Goal: Transaction & Acquisition: Purchase product/service

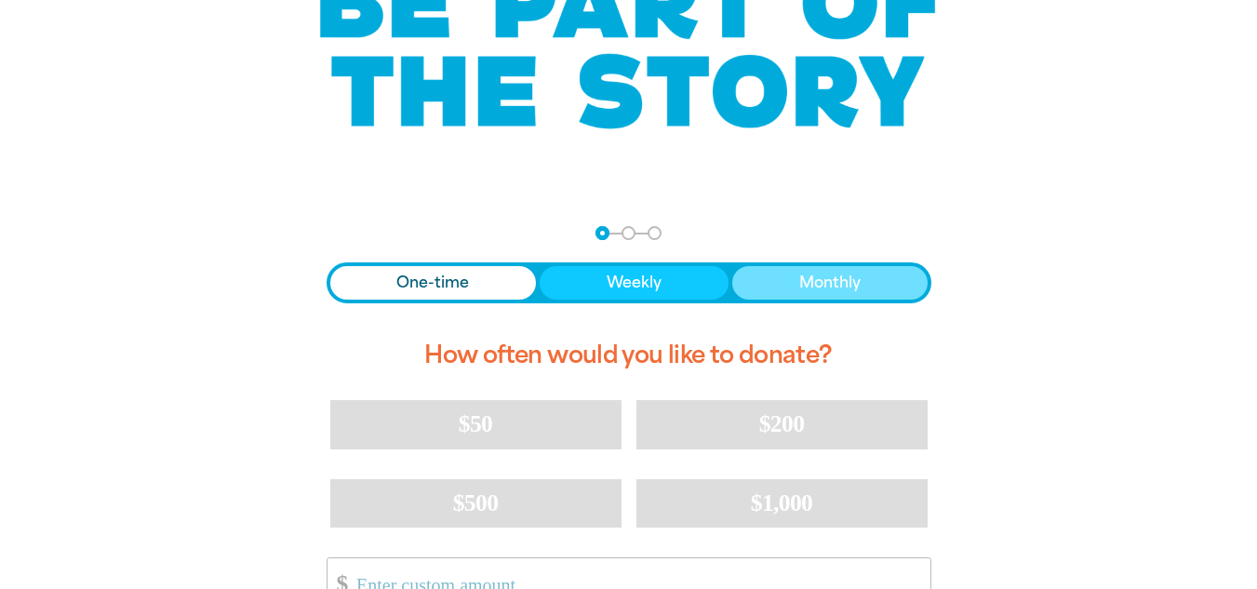
click at [856, 296] on button "Monthly" at bounding box center [829, 282] width 195 height 33
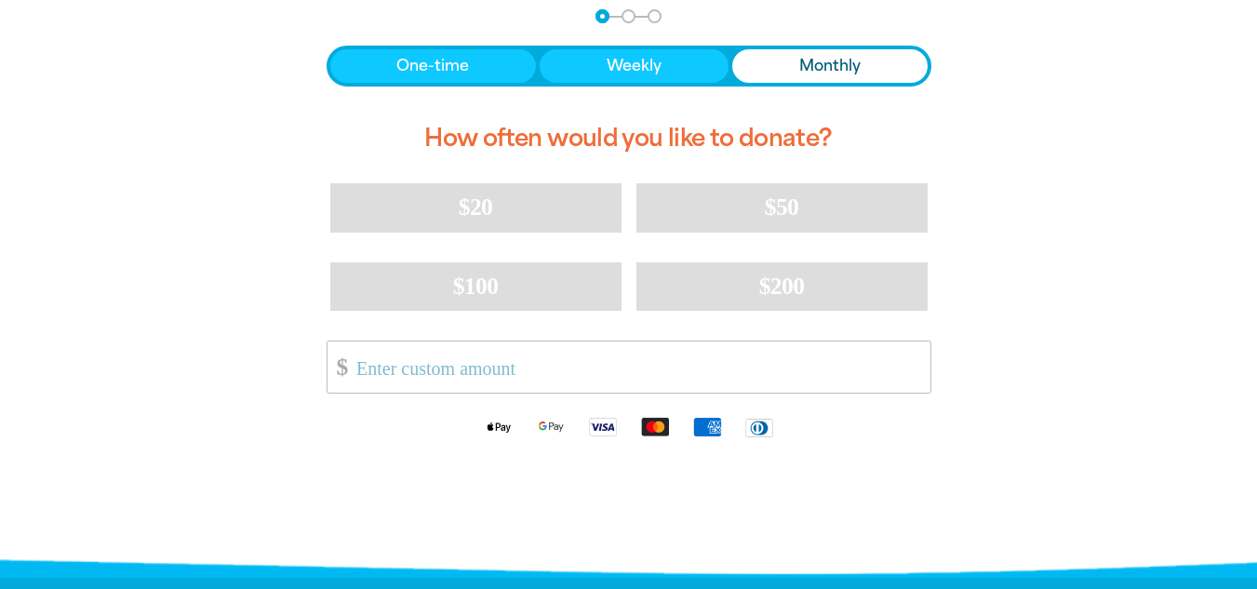
scroll to position [420, 0]
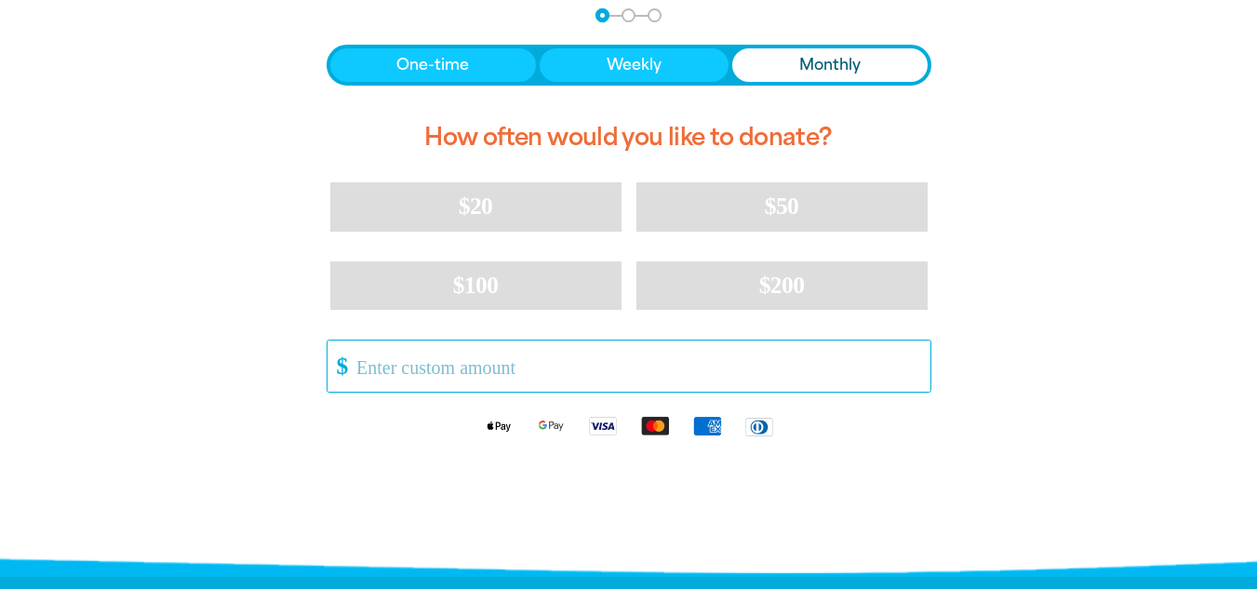
click at [737, 365] on input "Other Amount" at bounding box center [636, 365] width 586 height 51
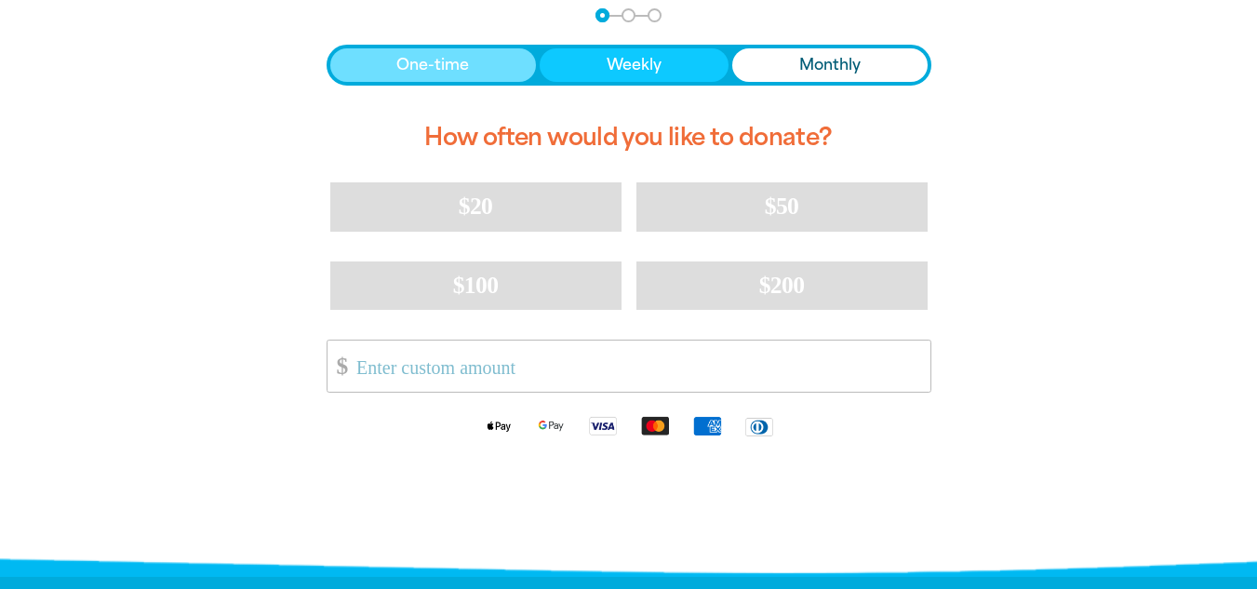
click at [510, 54] on button "One-time" at bounding box center [433, 64] width 207 height 33
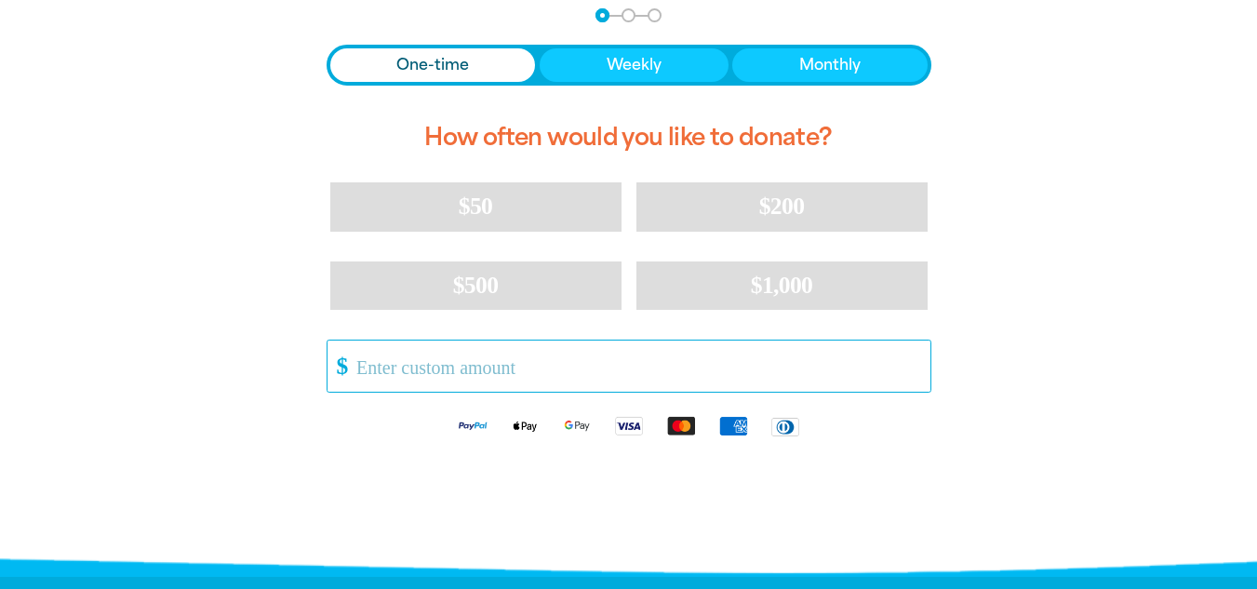
click at [558, 384] on input "Other Amount" at bounding box center [636, 365] width 586 height 51
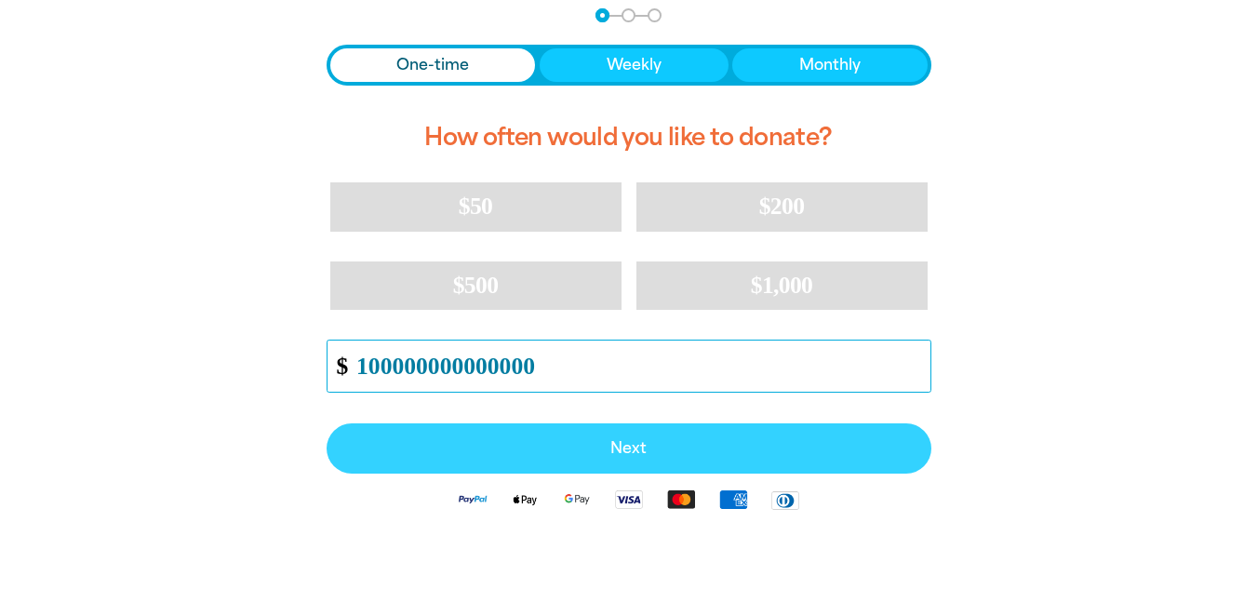
type input "100000000000000"
click at [611, 449] on span "Next" at bounding box center [629, 448] width 564 height 15
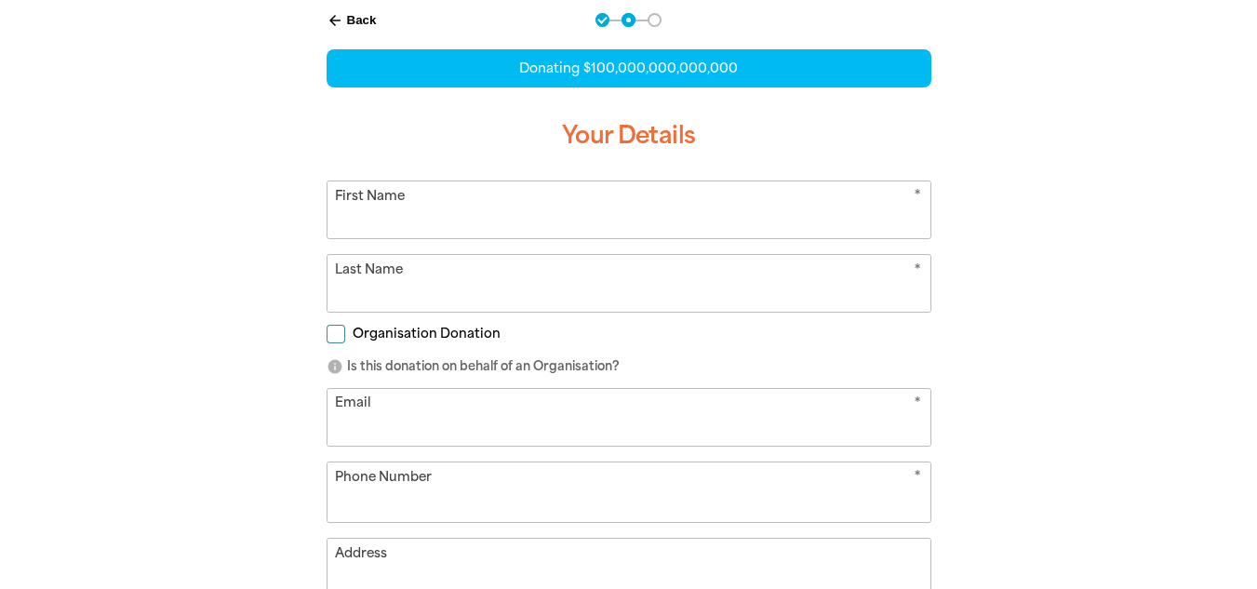
select select "AU"
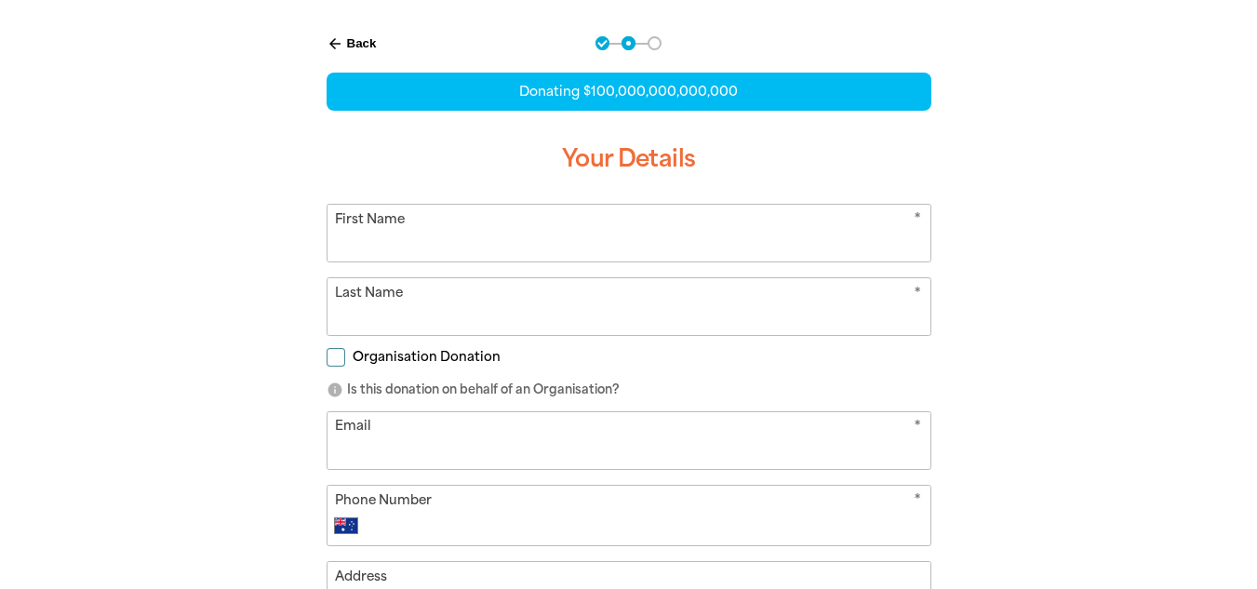
click at [597, 251] on input "First Name" at bounding box center [628, 233] width 603 height 57
type input "nice"
click at [583, 311] on input "Last Name" at bounding box center [628, 306] width 603 height 57
type input "guy"
click at [495, 362] on span "Organisation Donation" at bounding box center [427, 357] width 148 height 18
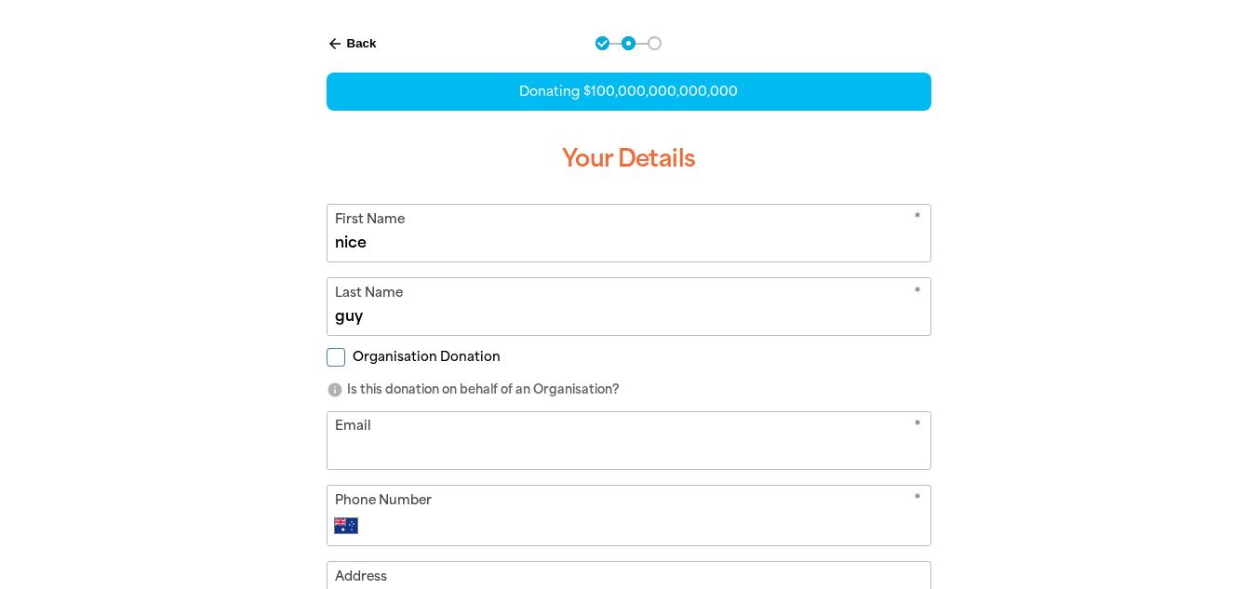
click at [345, 362] on input "Organisation Donation" at bounding box center [335, 357] width 19 height 19
checkbox input "true"
select select "AU"
click at [495, 363] on span "Organisation Donation" at bounding box center [427, 357] width 148 height 18
click at [345, 363] on input "Organisation Donation" at bounding box center [335, 357] width 19 height 19
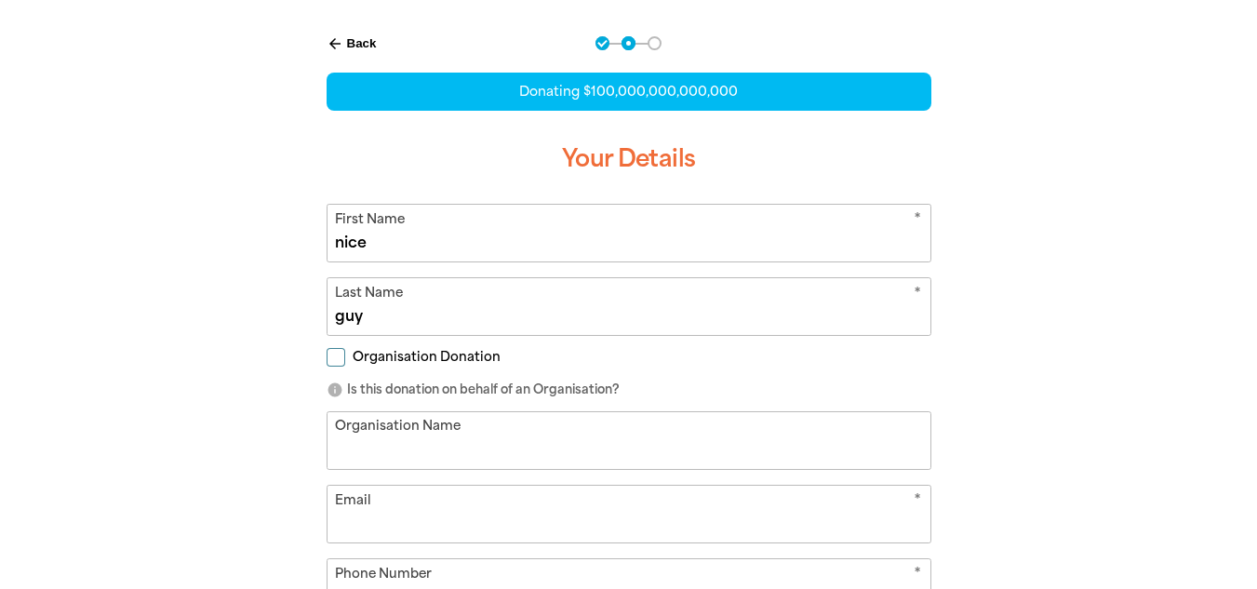
checkbox input "false"
select select "AU"
click at [495, 363] on span "Organisation Donation" at bounding box center [427, 357] width 148 height 18
click at [345, 363] on input "Organisation Donation" at bounding box center [335, 357] width 19 height 19
checkbox input "true"
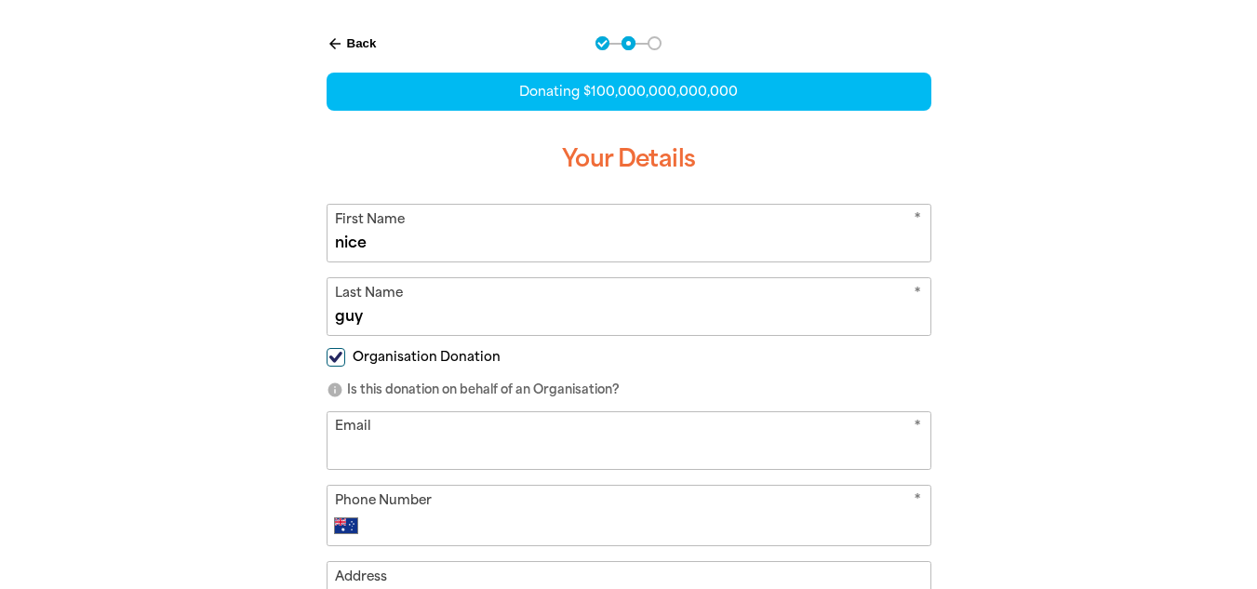
select select "AU"
click at [460, 367] on label "Organisation Donation" at bounding box center [413, 358] width 174 height 20
click at [345, 366] on input "Organisation Donation" at bounding box center [335, 357] width 19 height 19
checkbox input "false"
select select "AU"
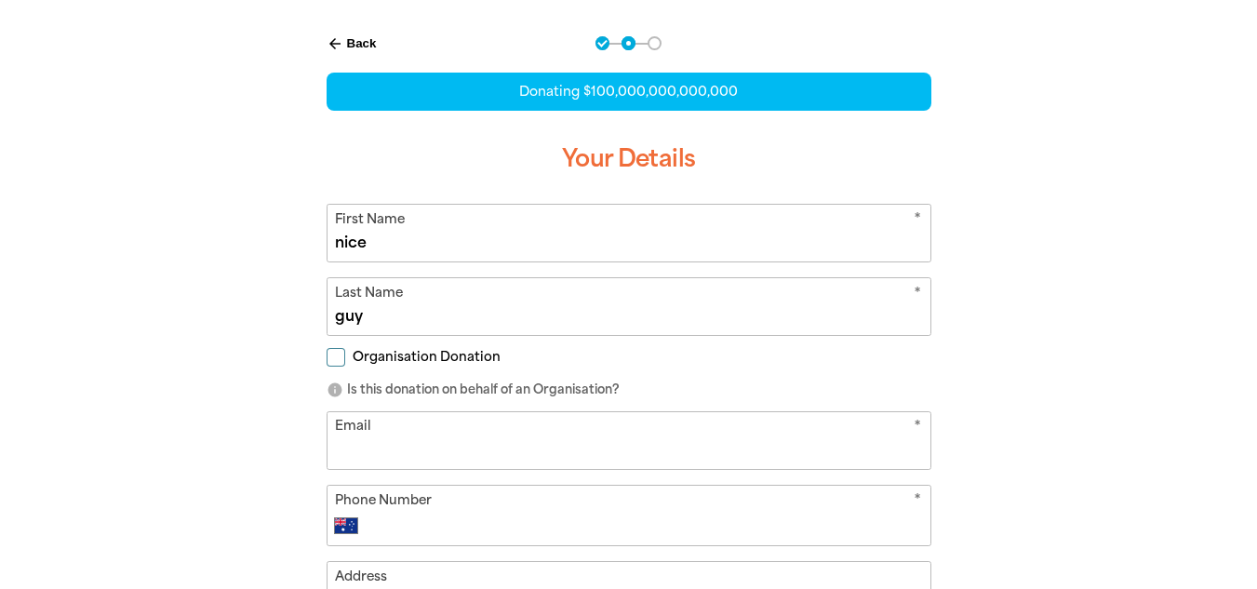
click at [487, 464] on input "Email" at bounding box center [628, 440] width 603 height 57
type input "[EMAIL_ADDRESS][DOMAIN_NAME]"
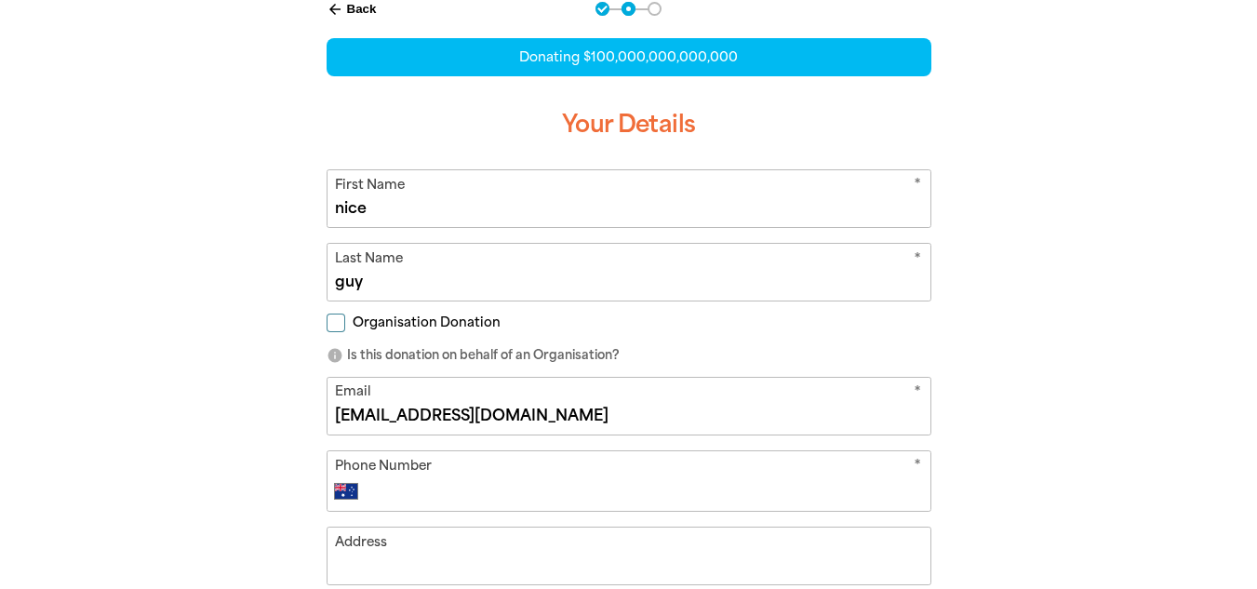
scroll to position [427, 0]
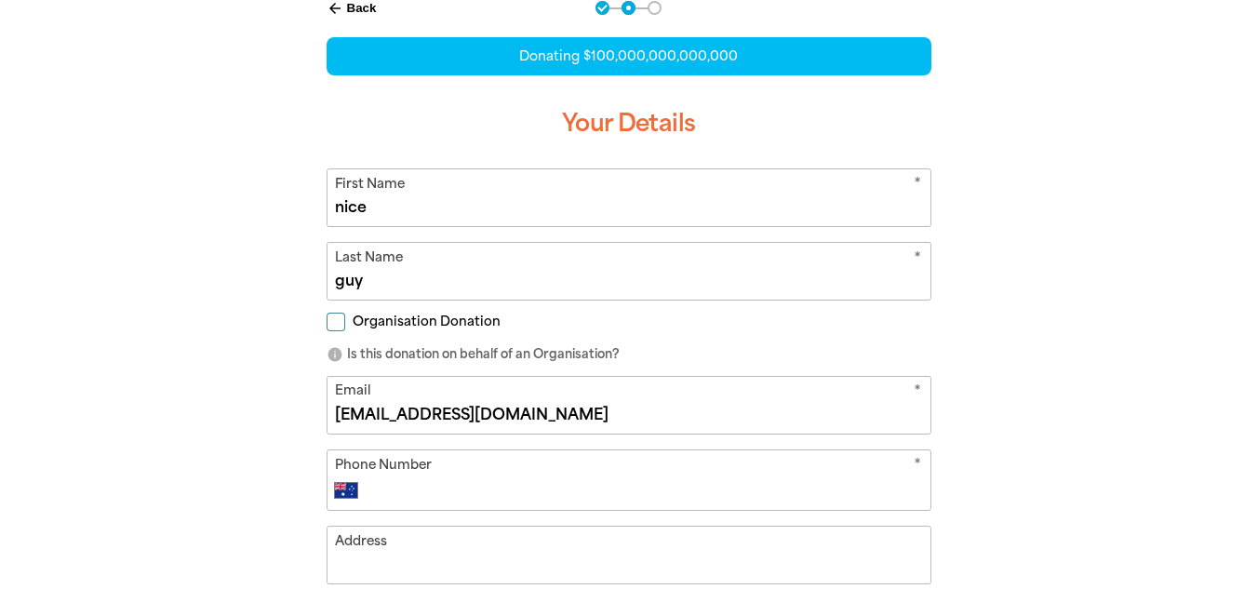
click at [515, 460] on div "* Phone Number International [GEOGRAPHIC_DATA] [GEOGRAPHIC_DATA] [GEOGRAPHIC_DA…" at bounding box center [628, 479] width 605 height 61
click at [484, 480] on input "Phone Number" at bounding box center [647, 490] width 550 height 22
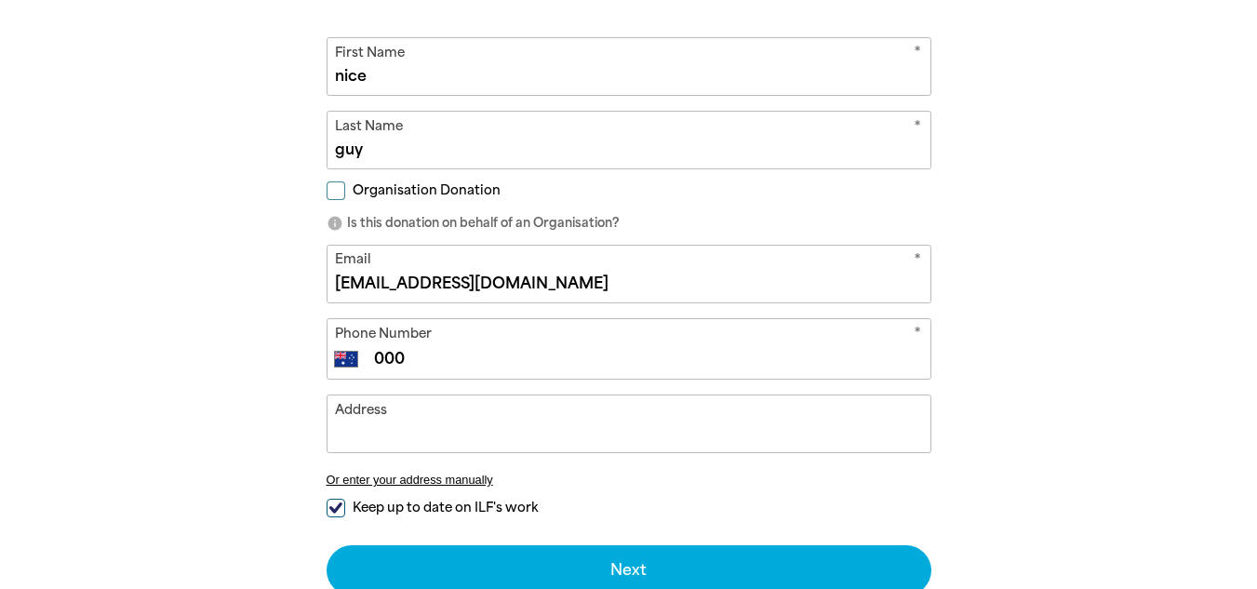
scroll to position [562, 0]
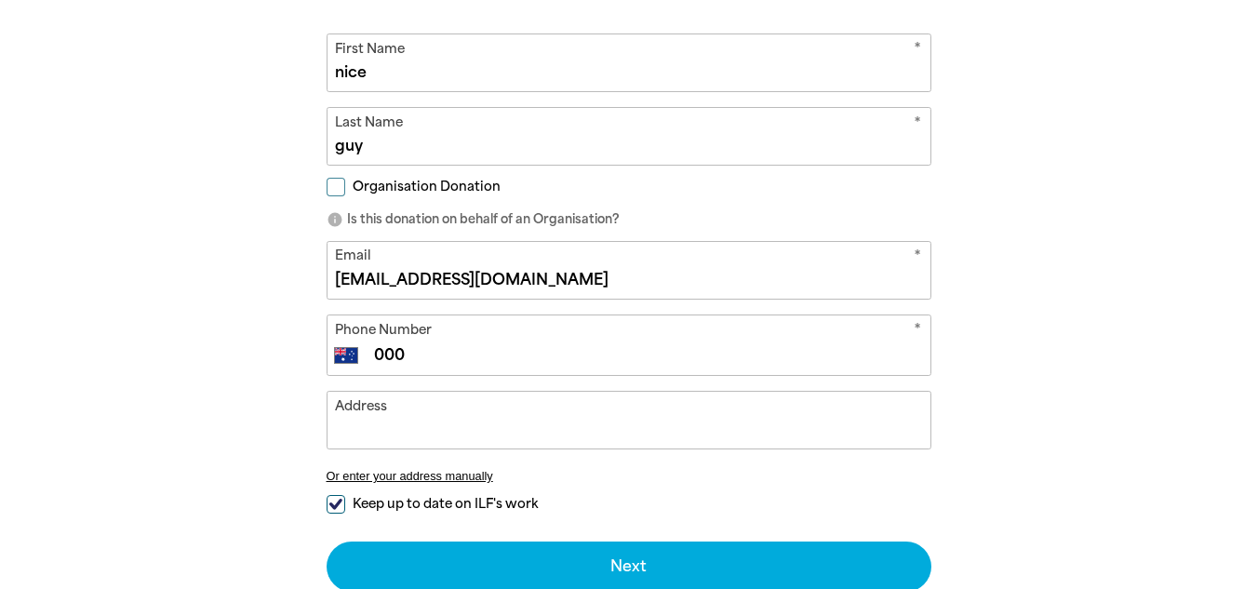
type input "000"
click at [460, 428] on input "Address" at bounding box center [628, 420] width 603 height 57
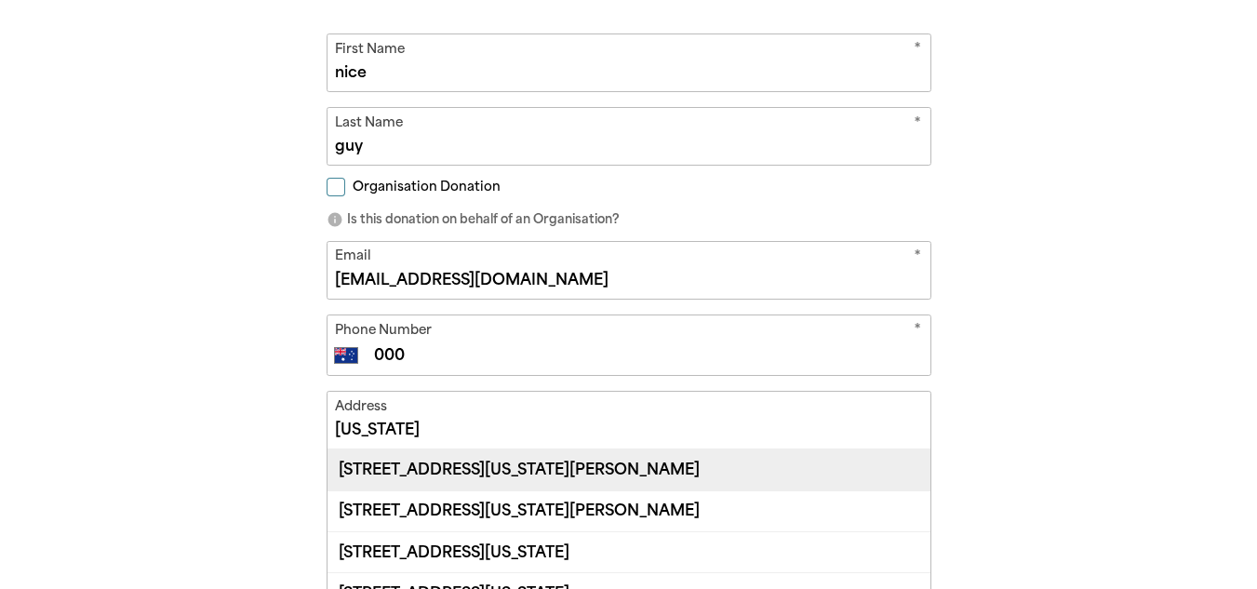
click at [753, 480] on div "[STREET_ADDRESS][US_STATE][PERSON_NAME]" at bounding box center [628, 469] width 603 height 40
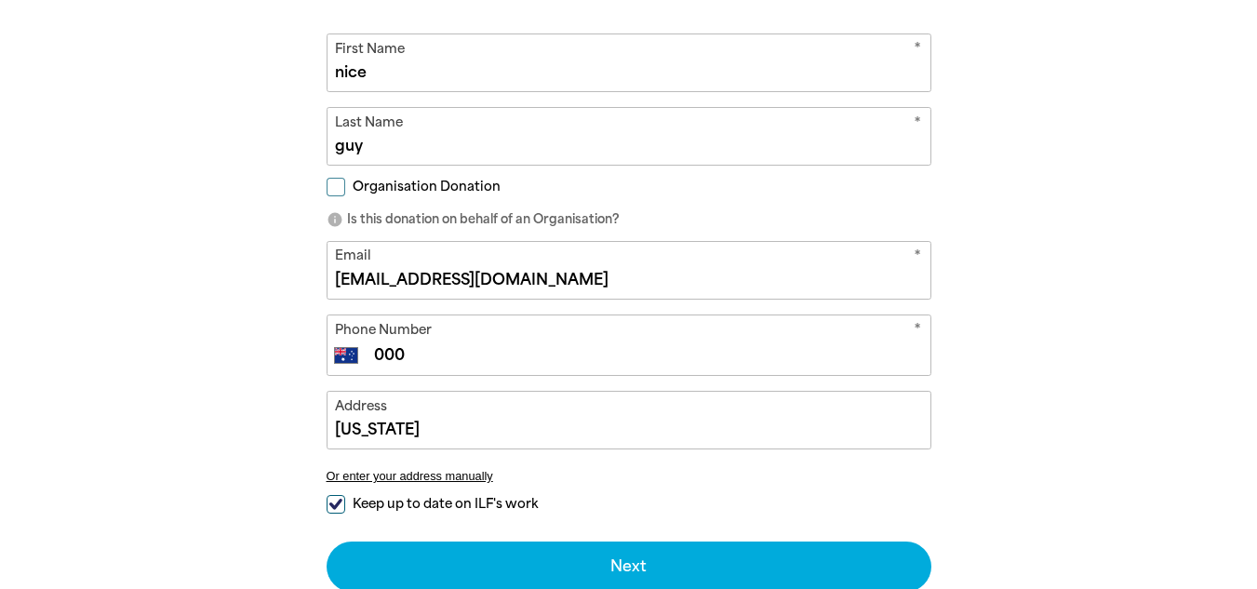
type input "[STREET_ADDRESS][US_STATE][PERSON_NAME]"
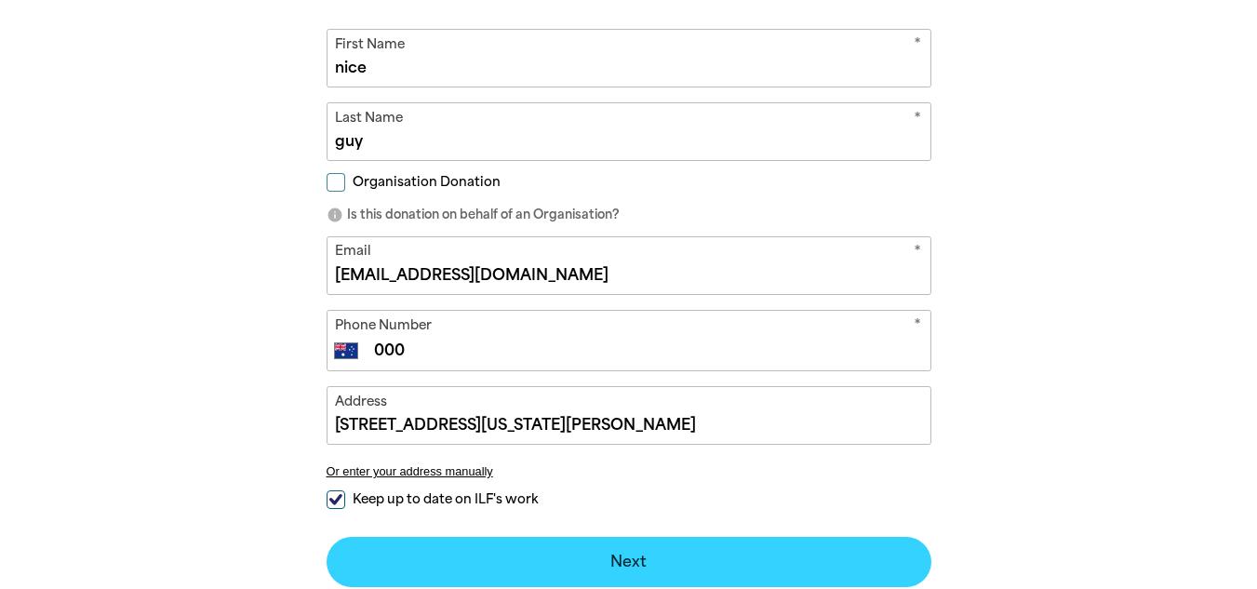
scroll to position [566, 0]
click at [633, 554] on button "Next chevron_right" at bounding box center [628, 563] width 605 height 50
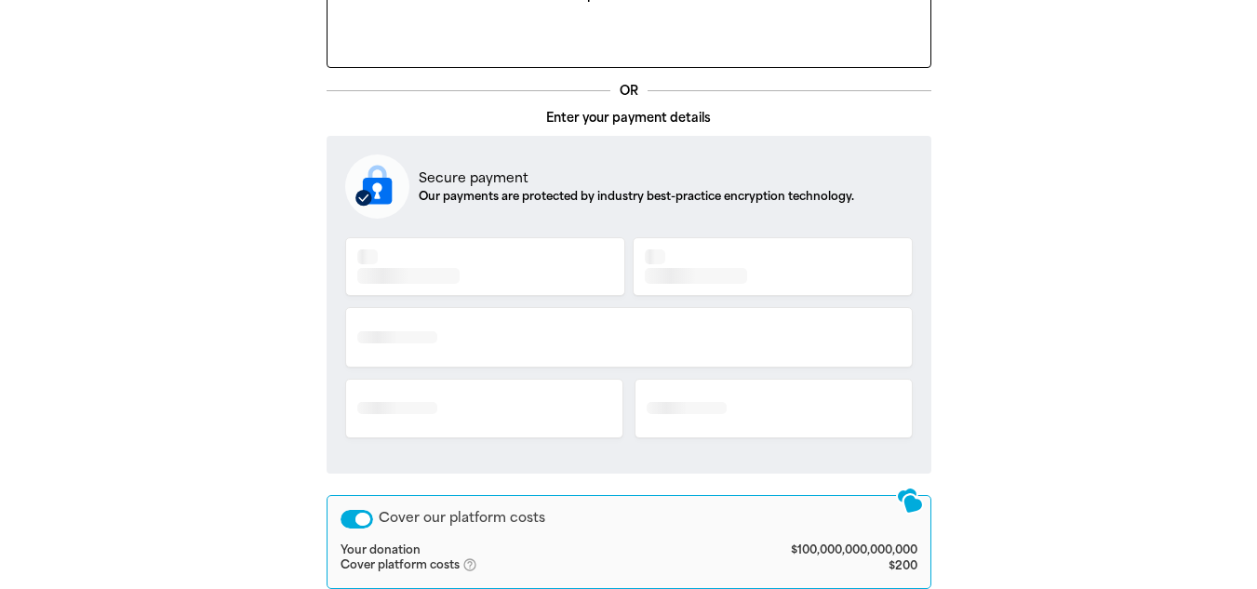
scroll to position [553, 0]
